Goal: Use online tool/utility: Utilize a website feature to perform a specific function

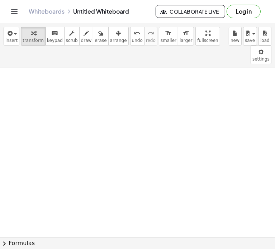
scroll to position [698, 0]
click at [7, 38] on span "insert" at bounding box center [11, 40] width 12 height 5
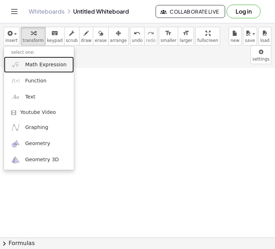
click at [39, 64] on span "Math Expression" at bounding box center [45, 64] width 41 height 7
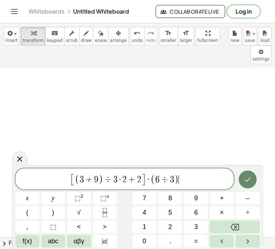
click at [249, 183] on icon "Done" at bounding box center [247, 179] width 9 height 9
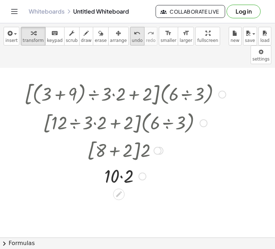
click at [132, 36] on div "undo" at bounding box center [137, 33] width 11 height 9
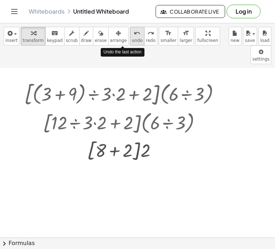
click at [132, 36] on div "undo" at bounding box center [137, 33] width 11 height 9
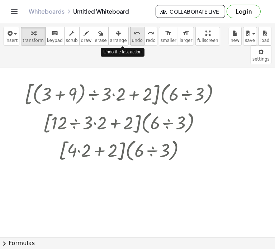
click at [132, 36] on div "undo" at bounding box center [137, 33] width 11 height 9
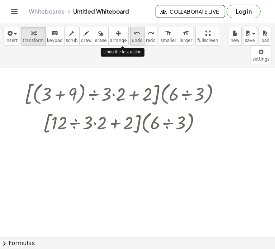
click at [132, 36] on div "undo" at bounding box center [137, 33] width 11 height 9
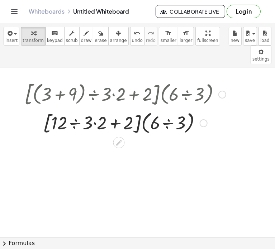
click at [96, 109] on div at bounding box center [125, 123] width 208 height 28
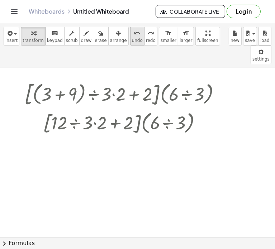
click at [132, 39] on span "undo" at bounding box center [137, 40] width 11 height 5
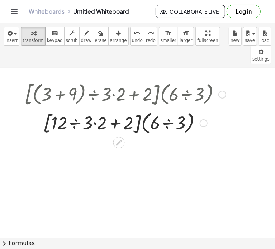
click at [75, 109] on div at bounding box center [125, 123] width 213 height 28
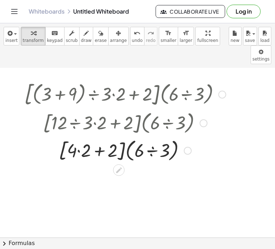
click at [81, 136] on div at bounding box center [125, 150] width 208 height 28
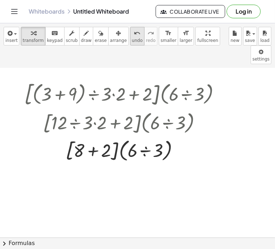
click at [134, 34] on icon "undo" at bounding box center [137, 33] width 7 height 9
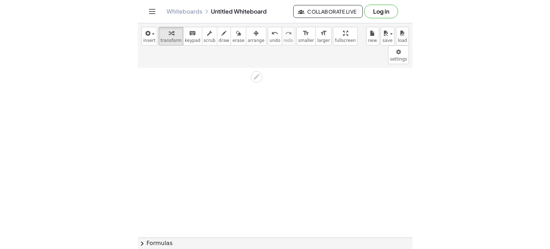
scroll to position [844, 0]
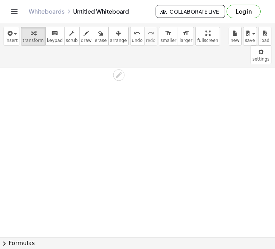
click at [3, 30] on div "insert select one: Math Expression Function Text Youtube Video Graphing Geometr…" at bounding box center [137, 45] width 275 height 45
click at [6, 33] on icon "button" at bounding box center [9, 33] width 6 height 9
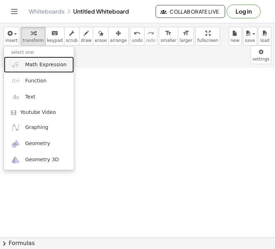
click at [22, 66] on link "Math Expression" at bounding box center [39, 65] width 70 height 16
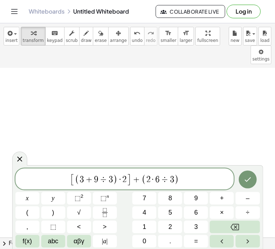
click at [245, 182] on icon "Done" at bounding box center [247, 179] width 9 height 9
